Goal: Task Accomplishment & Management: Manage account settings

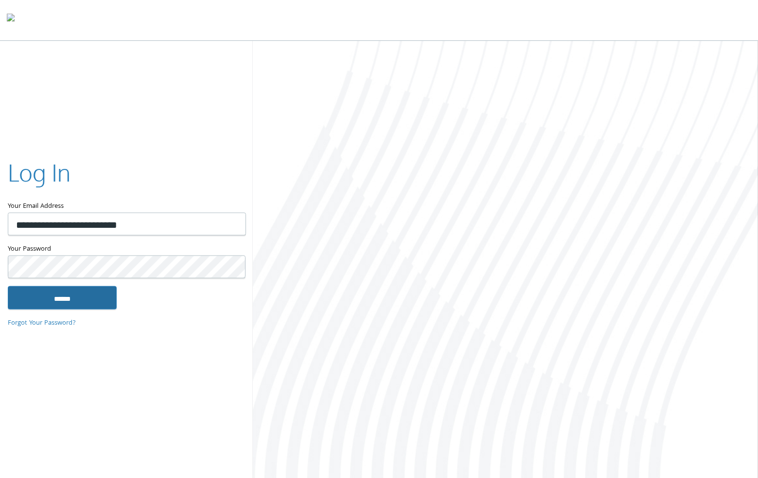
click at [71, 298] on input "******" at bounding box center [62, 296] width 109 height 23
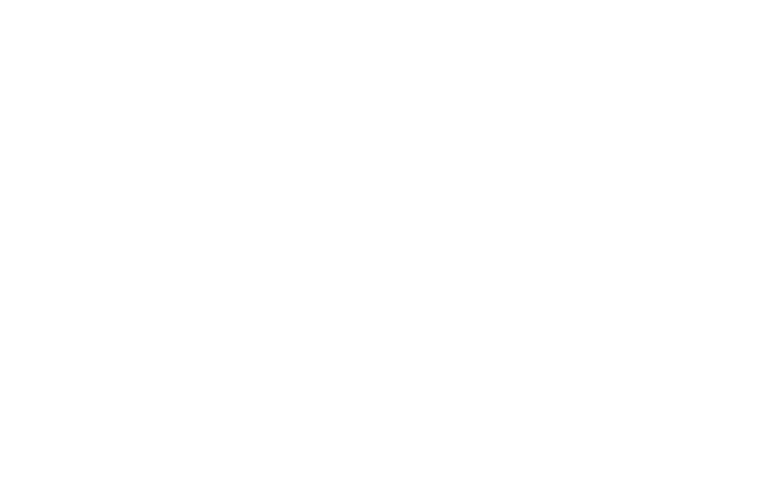
type input "**********"
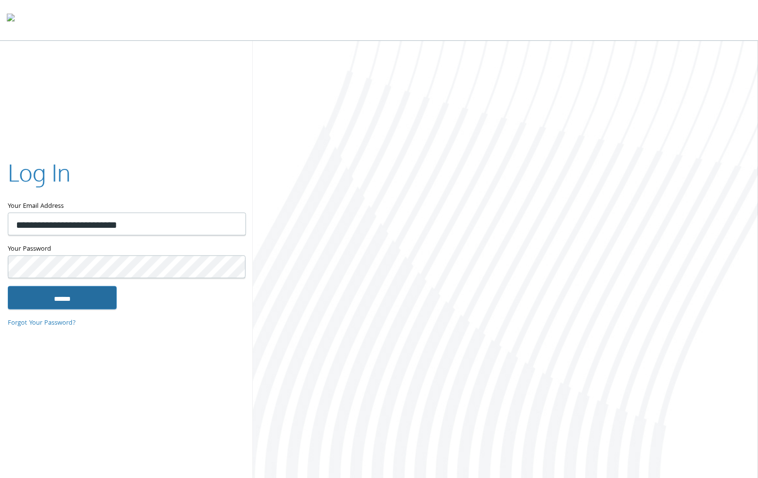
click at [91, 298] on input "******" at bounding box center [62, 296] width 109 height 23
